Goal: Information Seeking & Learning: Learn about a topic

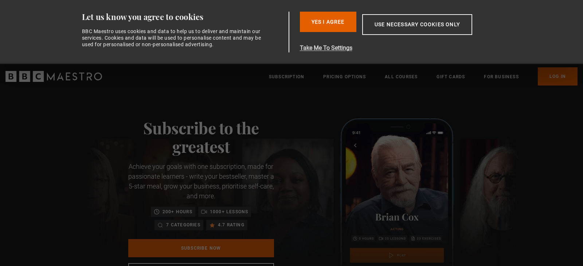
click at [351, 50] on button "Take Me To Settings" at bounding box center [403, 48] width 207 height 9
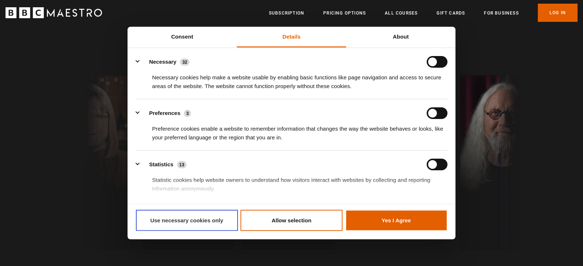
click at [218, 216] on button "Use necessary cookies only" at bounding box center [187, 220] width 102 height 21
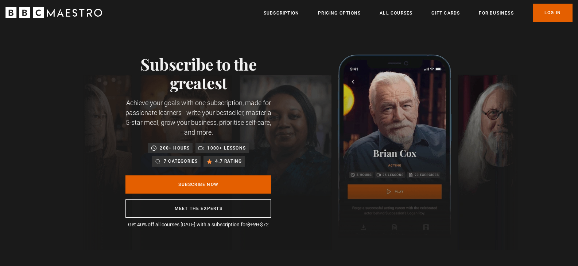
scroll to position [0, 191]
click at [396, 11] on link "All Courses" at bounding box center [395, 12] width 33 height 7
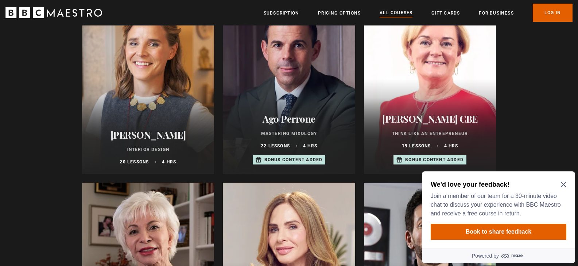
scroll to position [300, 0]
click at [562, 184] on icon "Close Maze Prompt" at bounding box center [562, 184] width 5 height 5
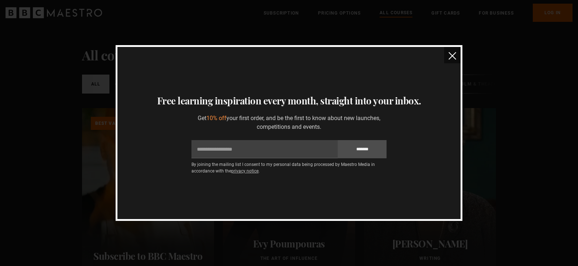
scroll to position [0, 0]
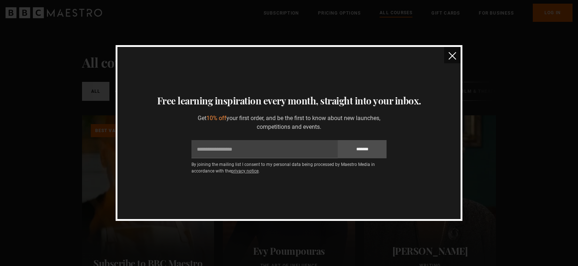
click at [452, 51] on button "close" at bounding box center [452, 55] width 16 height 16
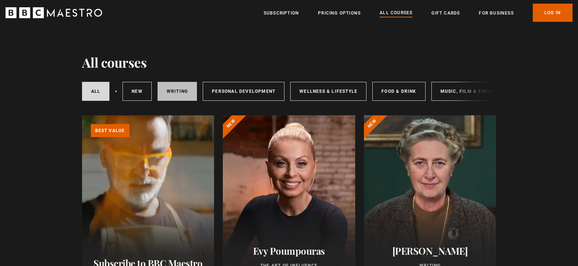
click at [194, 85] on link "Writing" at bounding box center [176, 91] width 39 height 19
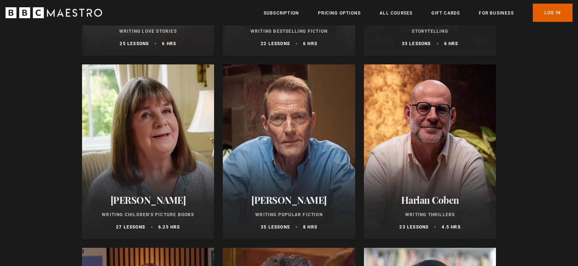
scroll to position [482, 0]
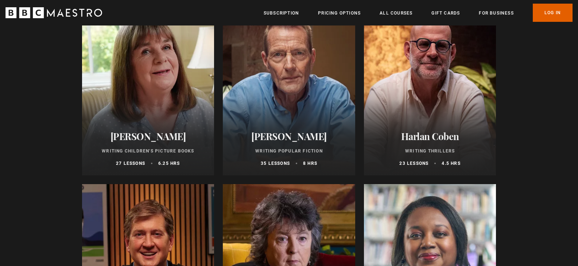
click at [264, 67] on div at bounding box center [289, 88] width 132 height 175
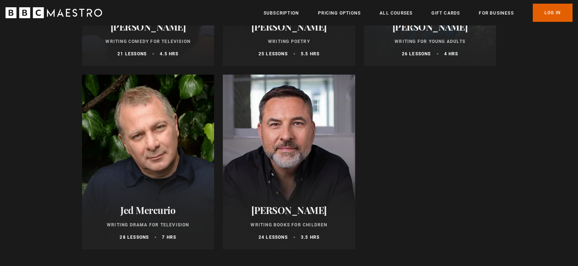
scroll to position [805, 0]
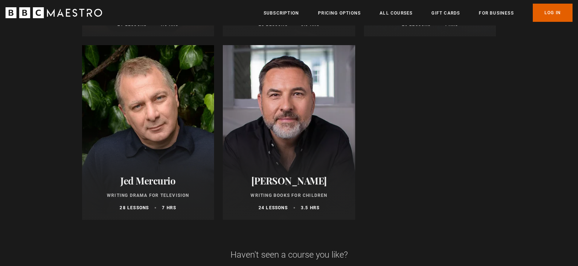
click at [308, 129] on div at bounding box center [289, 132] width 132 height 175
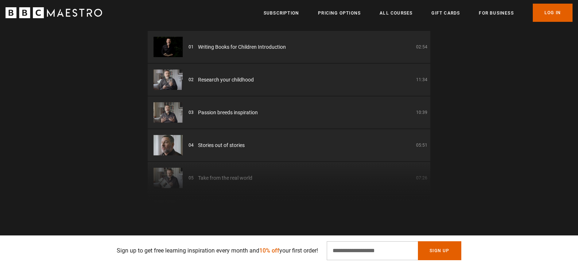
scroll to position [0, 95]
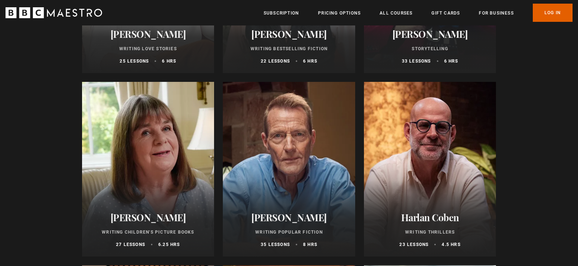
scroll to position [415, 0]
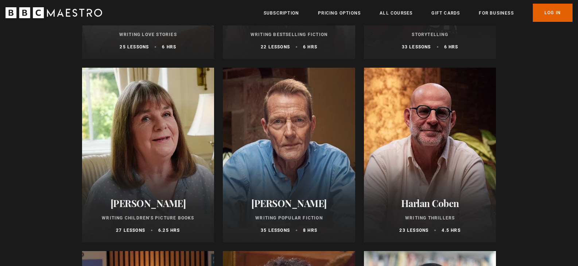
click at [136, 167] on div at bounding box center [148, 155] width 132 height 175
